Goal: Task Accomplishment & Management: Use online tool/utility

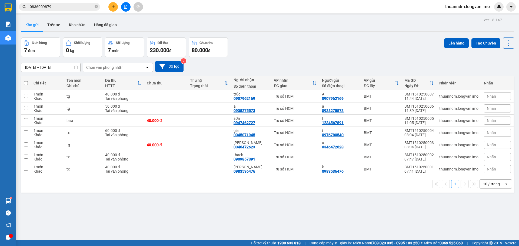
click at [126, 3] on button at bounding box center [125, 6] width 9 height 9
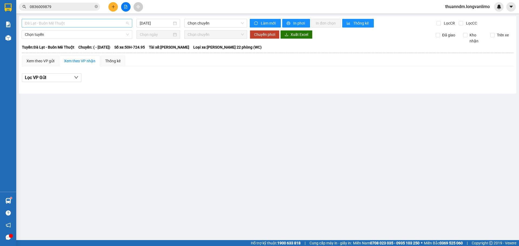
click at [119, 25] on span "Đà Lạt - Buôn Mê Thuột" at bounding box center [77, 23] width 104 height 8
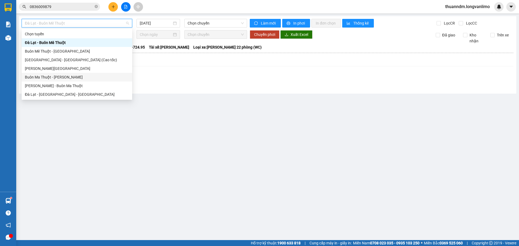
click at [69, 79] on div "Buôn Ma Thuột - [PERSON_NAME]" at bounding box center [77, 77] width 104 height 6
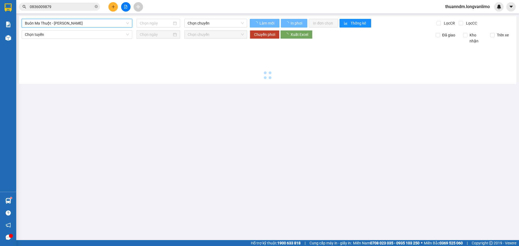
type input "[DATE]"
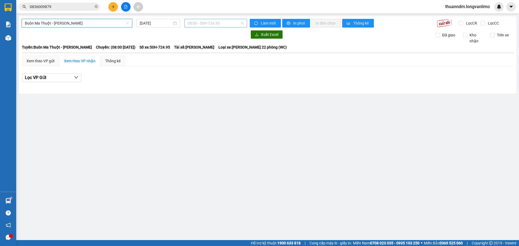
click at [201, 21] on span "08:00 - 50H-724.95" at bounding box center [215, 23] width 56 height 8
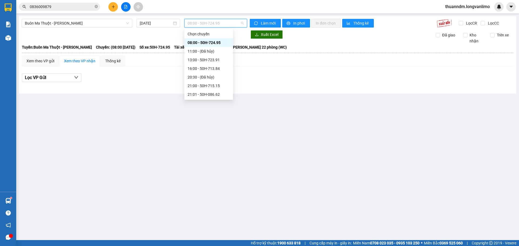
click at [236, 20] on span "08:00 - 50H-724.95" at bounding box center [215, 23] width 56 height 8
click at [210, 60] on div "13:00 - 50H-723.91" at bounding box center [208, 60] width 42 height 6
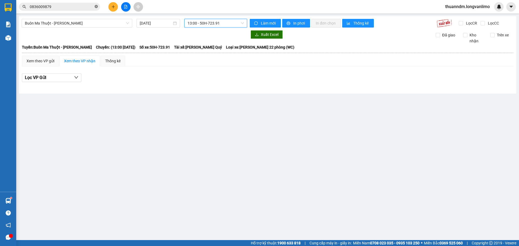
click at [95, 8] on icon "close-circle" at bounding box center [96, 6] width 3 height 3
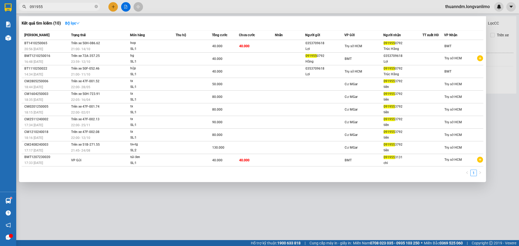
type input "091955"
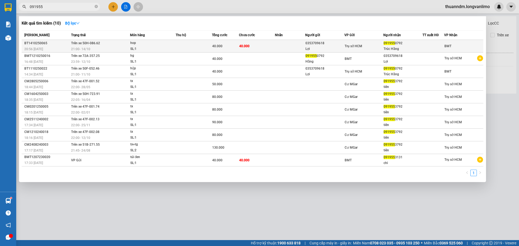
click at [93, 48] on div "21:00 [DATE]" at bounding box center [100, 49] width 59 height 6
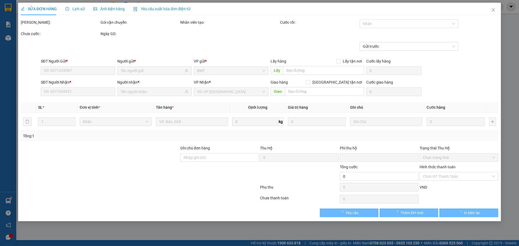
click at [106, 7] on span "Ảnh kiện hàng" at bounding box center [108, 9] width 31 height 4
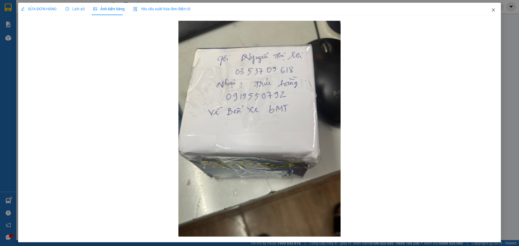
click at [491, 11] on icon "close" at bounding box center [493, 10] width 4 height 4
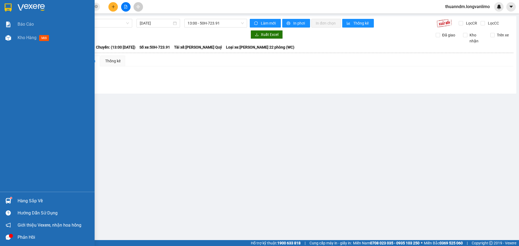
click at [8, 5] on img at bounding box center [8, 8] width 7 height 8
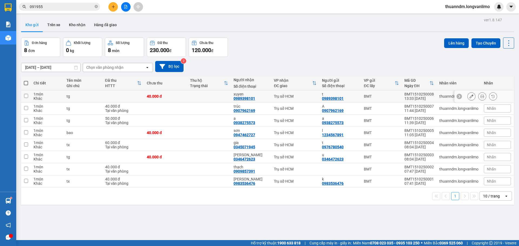
click at [478, 95] on button at bounding box center [482, 96] width 8 height 9
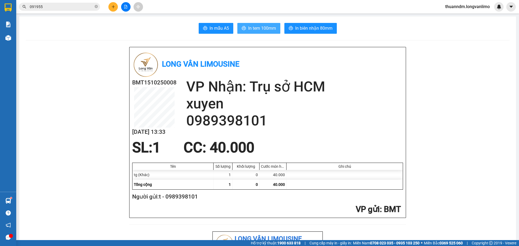
click at [277, 25] on button "In tem 100mm" at bounding box center [258, 28] width 43 height 11
